Goal: Task Accomplishment & Management: Manage account settings

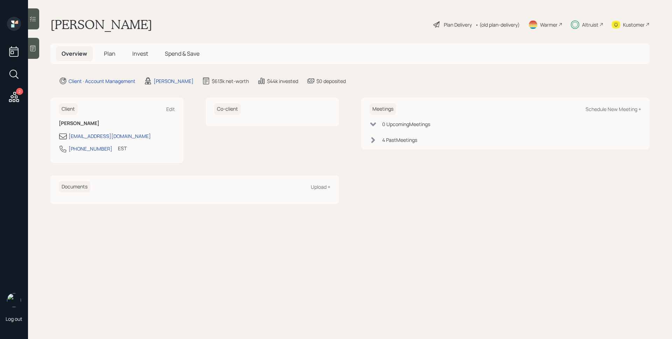
click at [105, 53] on span "Plan" at bounding box center [110, 54] width 12 height 8
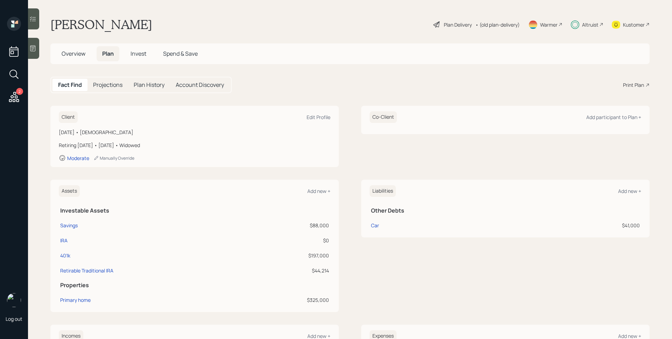
click at [71, 52] on span "Overview" at bounding box center [74, 54] width 24 height 8
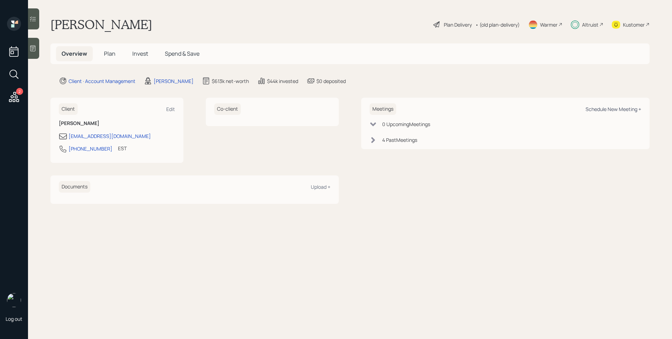
click at [600, 107] on div "Schedule New Meeting +" at bounding box center [613, 109] width 56 height 7
select select "d946c976-65aa-4529-ac9d-02c4f1114fc0"
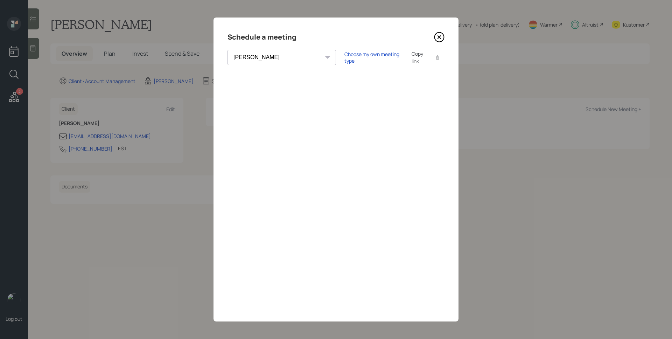
click at [435, 39] on icon at bounding box center [439, 37] width 9 height 9
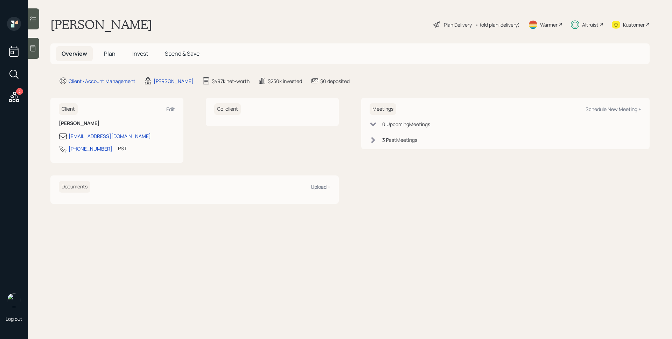
click at [587, 21] on div "Altruist" at bounding box center [590, 24] width 16 height 7
